Goal: Task Accomplishment & Management: Manage account settings

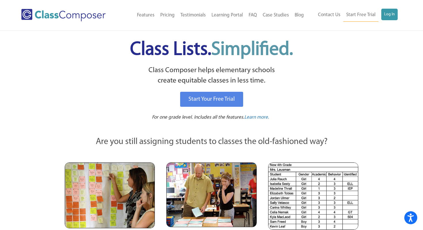
click at [390, 12] on link "Log In" at bounding box center [390, 15] width 16 height 12
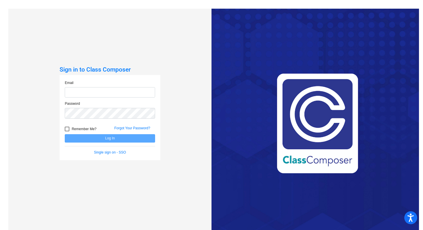
type input "[EMAIL_ADDRESS][DOMAIN_NAME]"
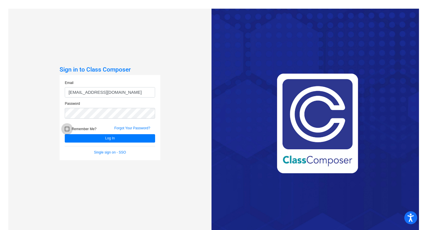
click at [66, 127] on div at bounding box center [67, 128] width 5 height 5
click at [67, 131] on input "Remember Me?" at bounding box center [67, 131] width 0 height 0
checkbox input "true"
click at [75, 138] on button "Log In" at bounding box center [110, 138] width 90 height 8
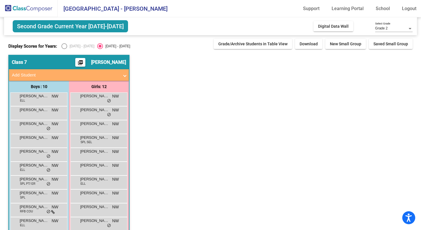
click at [64, 45] on div "Select an option" at bounding box center [64, 46] width 6 height 6
click at [64, 49] on input "[DATE] - [DATE]" at bounding box center [64, 49] width 0 height 0
radio input "true"
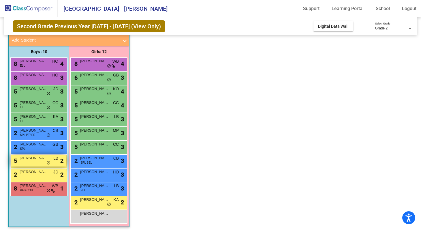
scroll to position [34, 0]
